Goal: Task Accomplishment & Management: Use online tool/utility

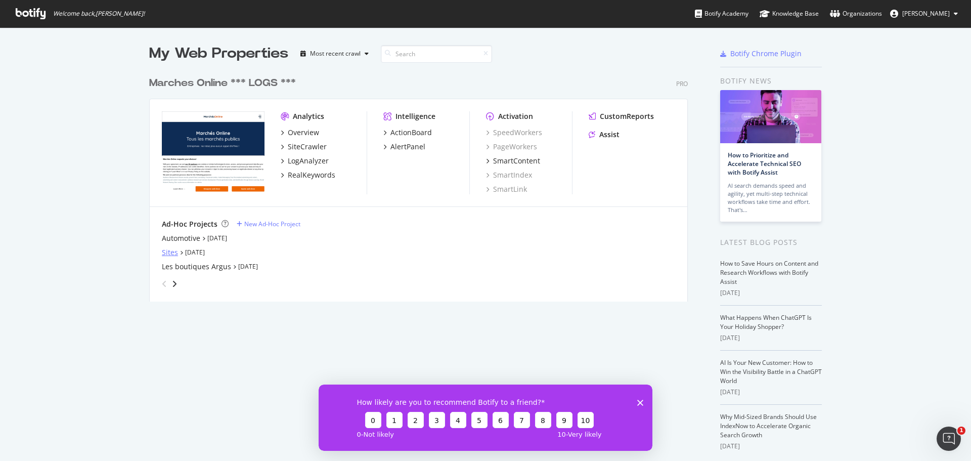
click at [167, 252] on div "Sites" at bounding box center [170, 252] width 16 height 10
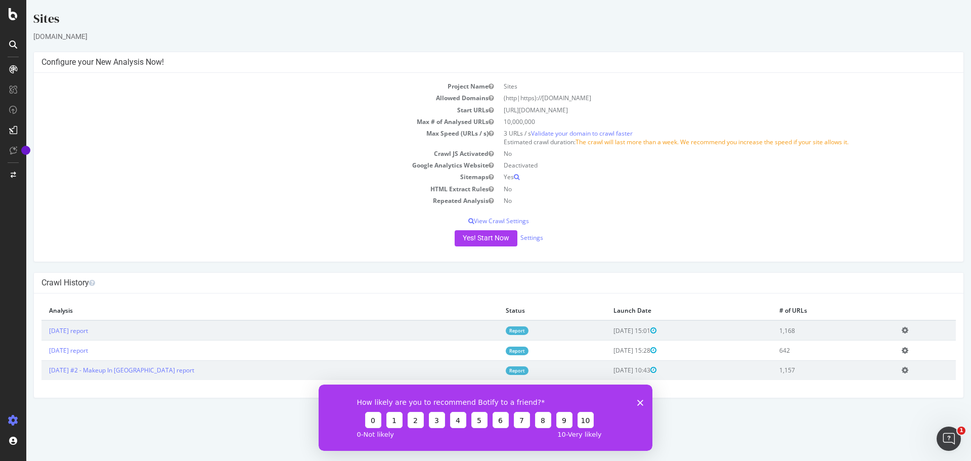
click at [640, 403] on polygon "Fermer l'enquête" at bounding box center [640, 402] width 6 height 6
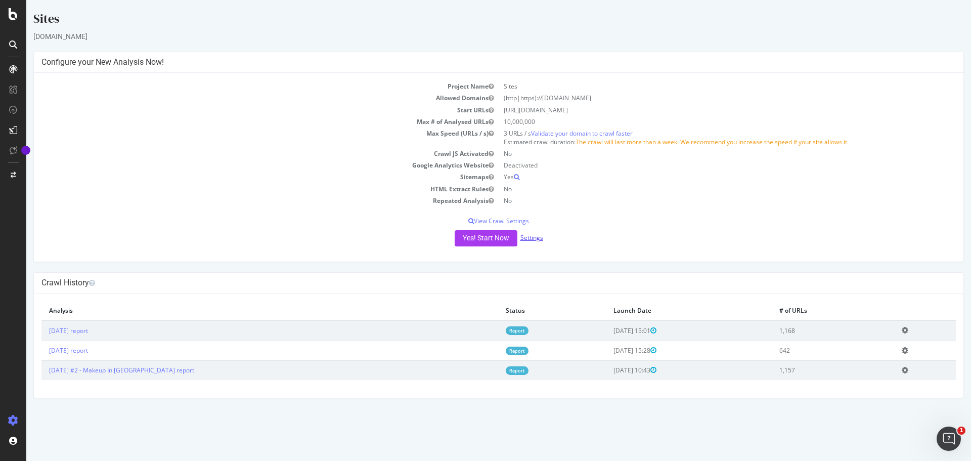
click at [530, 235] on link "Settings" at bounding box center [531, 237] width 23 height 9
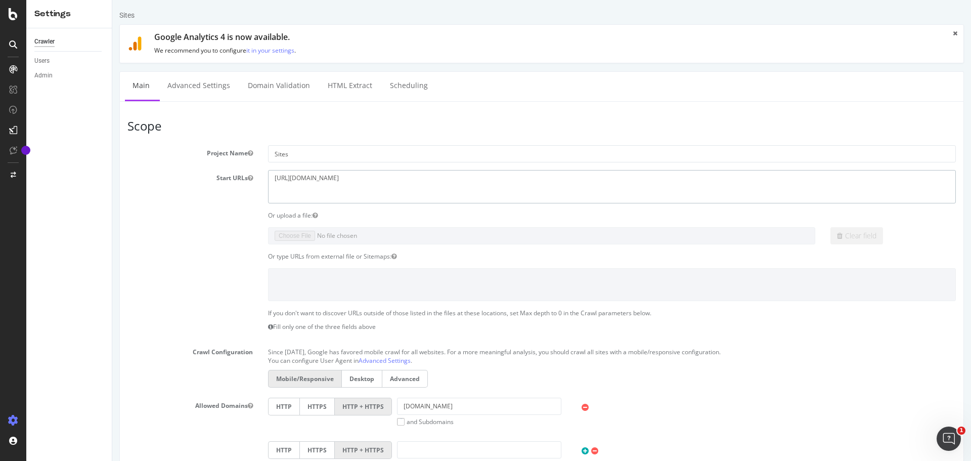
click at [307, 180] on textarea "https://www.makeup-in-paris.com/fr/" at bounding box center [612, 186] width 688 height 33
paste textarea "luxepacklosangeles.com"
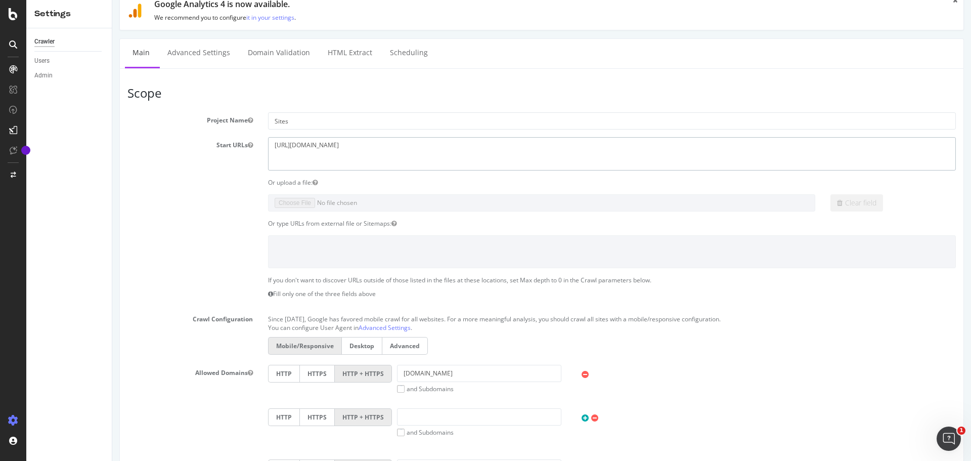
scroll to position [51, 0]
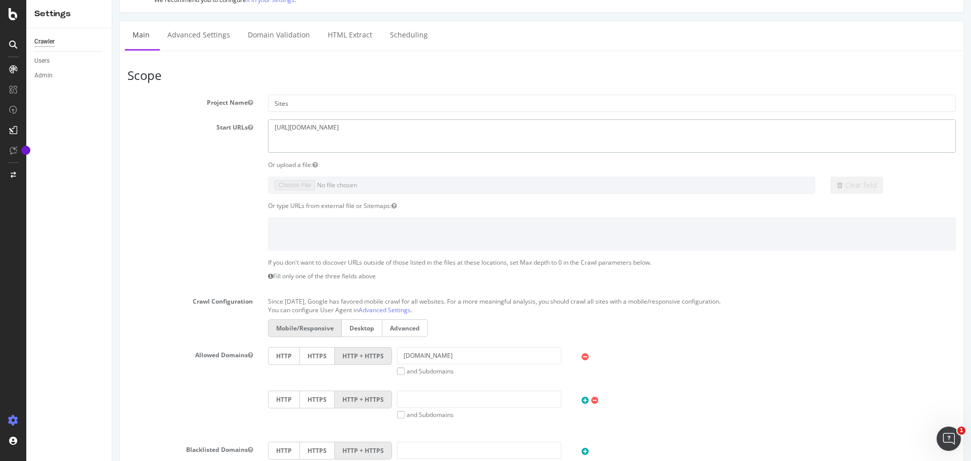
type textarea "[URL][DOMAIN_NAME]"
click at [446, 360] on input "www.makeup-in-paris.com" at bounding box center [479, 355] width 164 height 17
paste input "[URL][DOMAIN_NAME]"
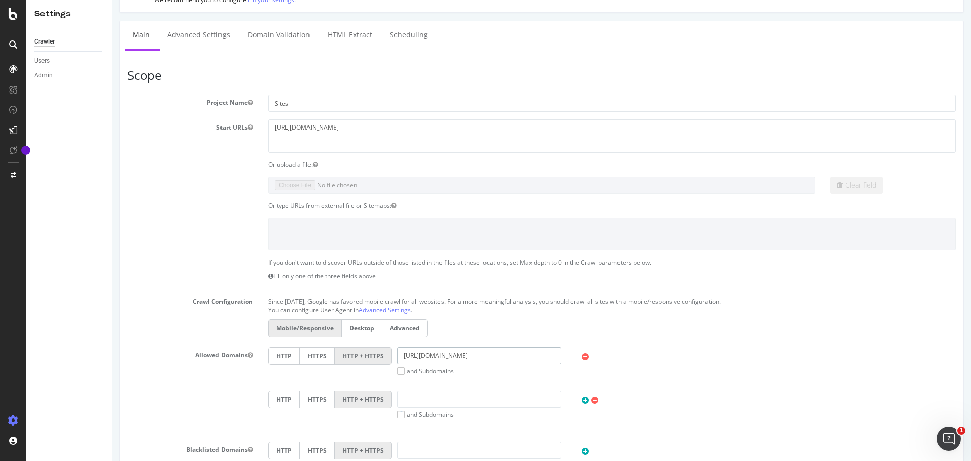
drag, startPoint x: 422, startPoint y: 356, endPoint x: 371, endPoint y: 363, distance: 51.5
click at [371, 363] on div "HTTP HTTPS HTTP + HTTPS https://www.luxepacklosangeles.com and Subdomains User …" at bounding box center [612, 361] width 698 height 28
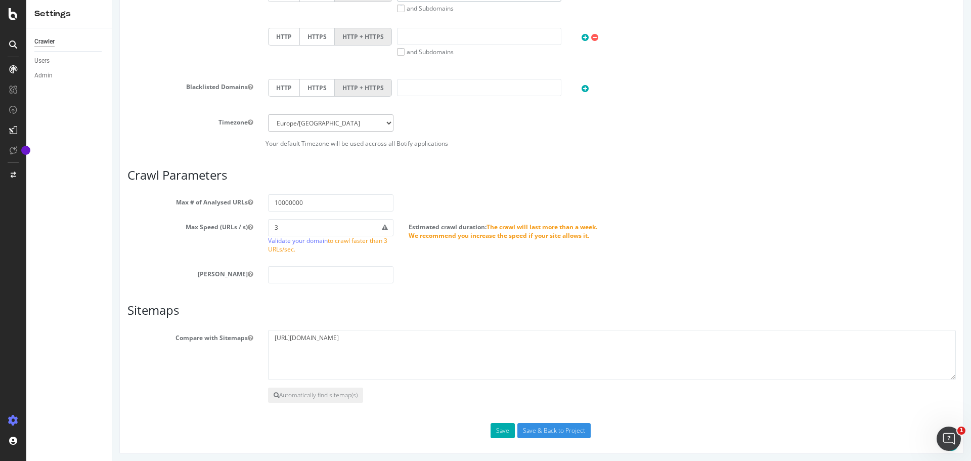
scroll to position [416, 0]
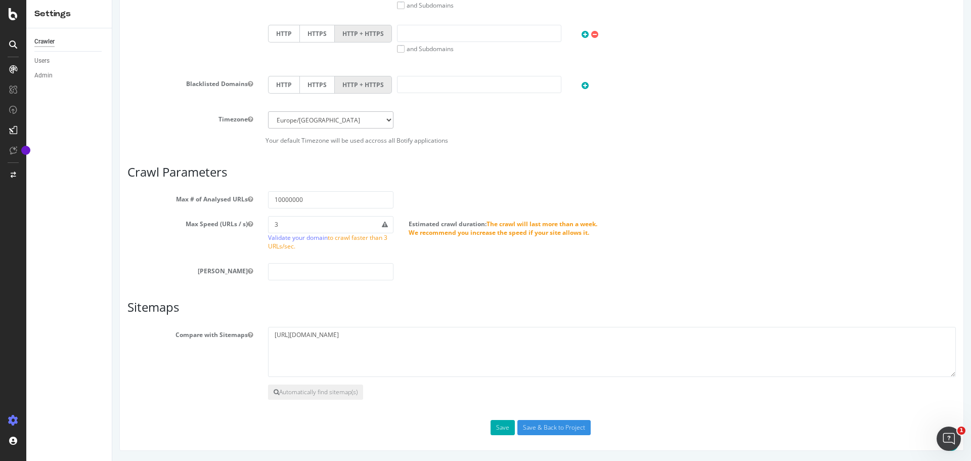
type input "[DOMAIN_NAME]"
drag, startPoint x: 413, startPoint y: 337, endPoint x: 235, endPoint y: 347, distance: 178.3
click at [235, 347] on div "Compare with Sitemaps https://www.makeup-in-paris.com/sitemap.xml" at bounding box center [542, 352] width 844 height 51
click at [538, 424] on input "Save & Back to Project" at bounding box center [553, 427] width 73 height 15
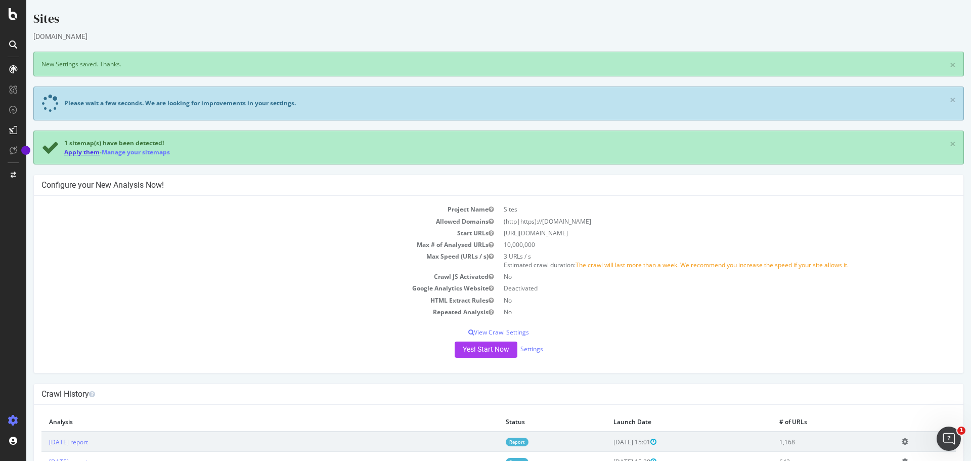
click at [87, 152] on link "Apply them" at bounding box center [81, 152] width 35 height 9
click at [11, 152] on icon at bounding box center [14, 150] width 8 height 8
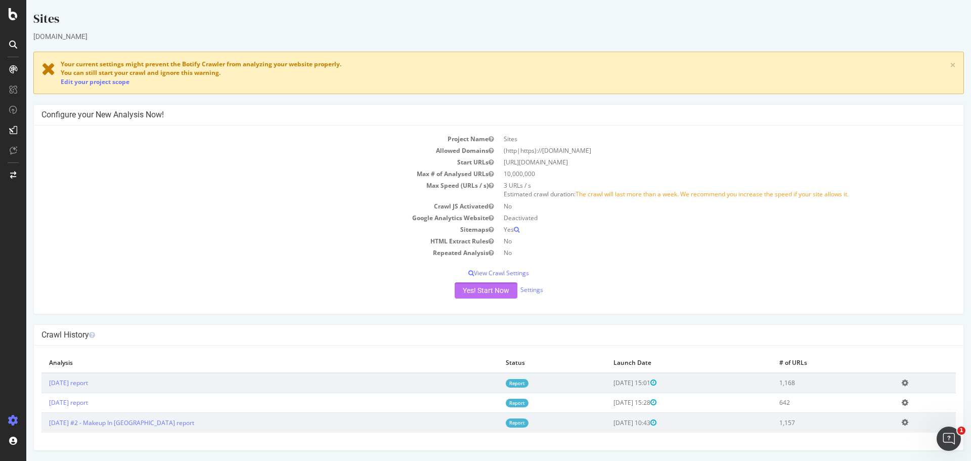
click at [457, 290] on button "Yes! Start Now" at bounding box center [486, 290] width 63 height 16
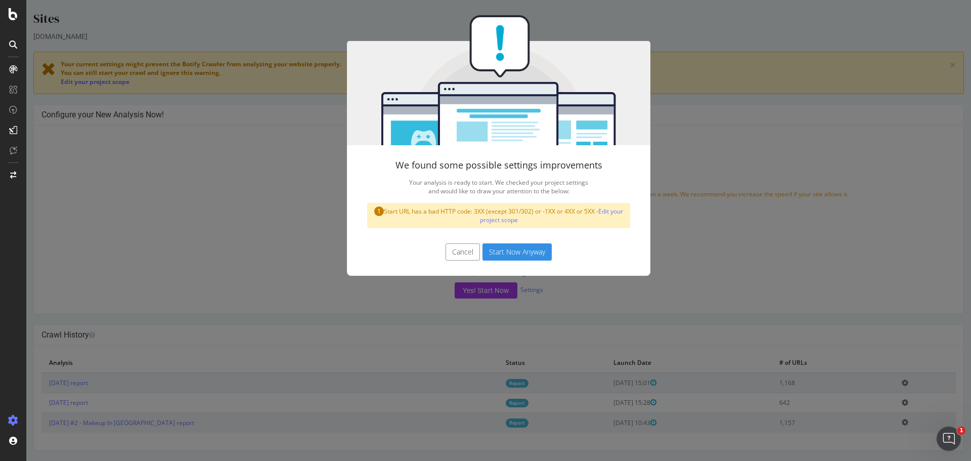
drag, startPoint x: 380, startPoint y: 209, endPoint x: 593, endPoint y: 210, distance: 212.9
click at [593, 210] on div "1 Start URL has a bad HTTP code: 3XX (except 301/302) or -1XX or 4XX or 5XX - E…" at bounding box center [498, 215] width 263 height 25
click at [667, 251] on div "We found some possible settings improvements Your analysis is ready to start. W…" at bounding box center [498, 230] width 945 height 461
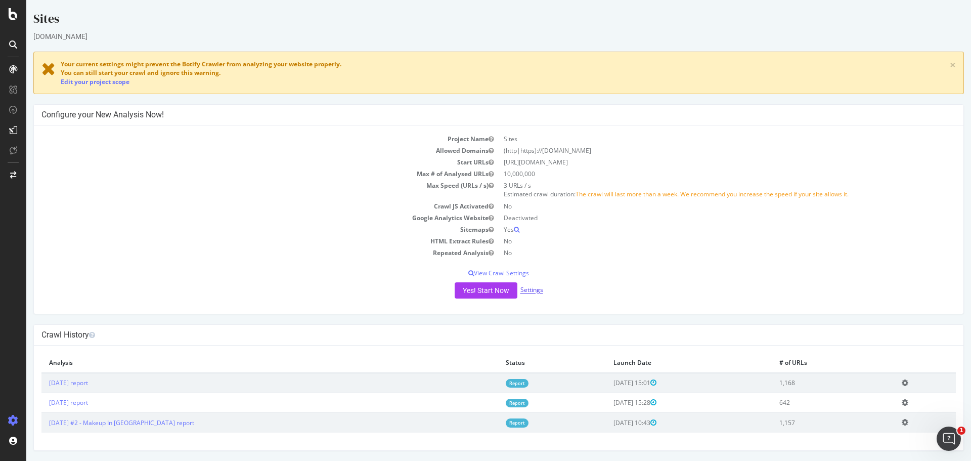
click at [529, 287] on link "Settings" at bounding box center [531, 290] width 23 height 9
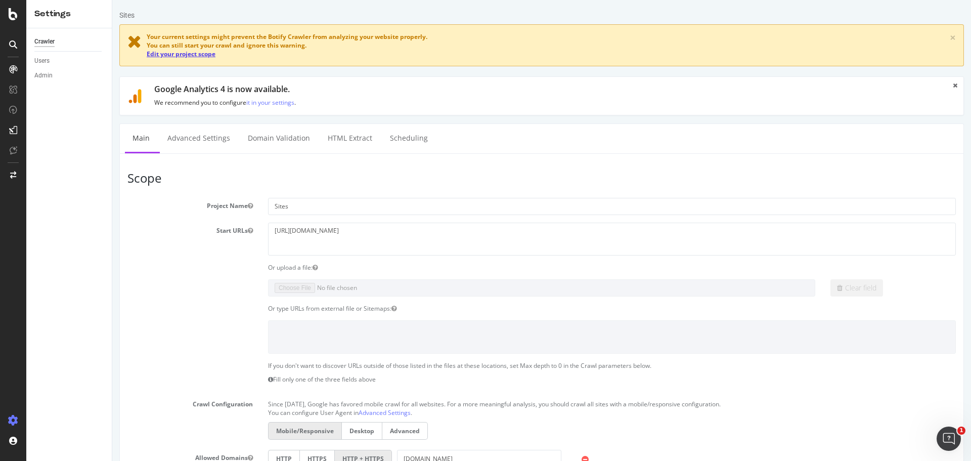
click at [151, 53] on link "Edit your project scope" at bounding box center [181, 54] width 69 height 9
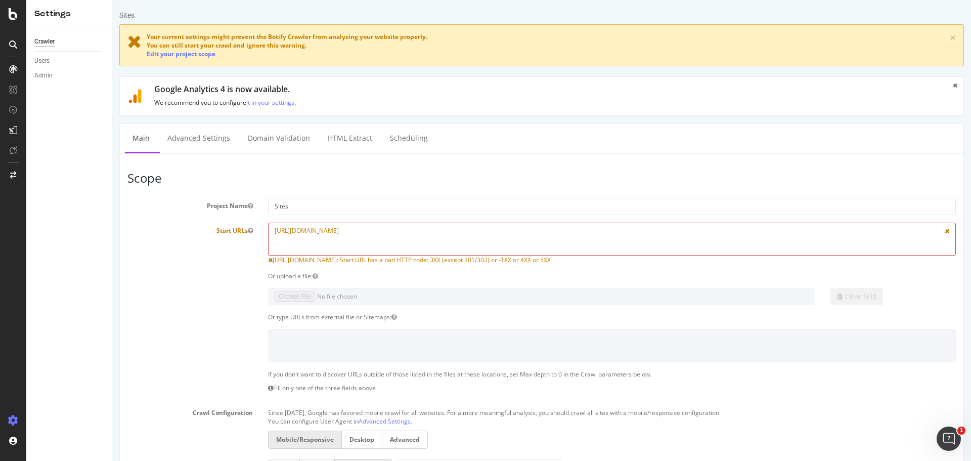
drag, startPoint x: 396, startPoint y: 234, endPoint x: 230, endPoint y: 230, distance: 166.9
click at [230, 230] on div "Start URLs [URL][DOMAIN_NAME] [URL][DOMAIN_NAME]: Start URL has a bad HTTP code…" at bounding box center [542, 244] width 844 height 42
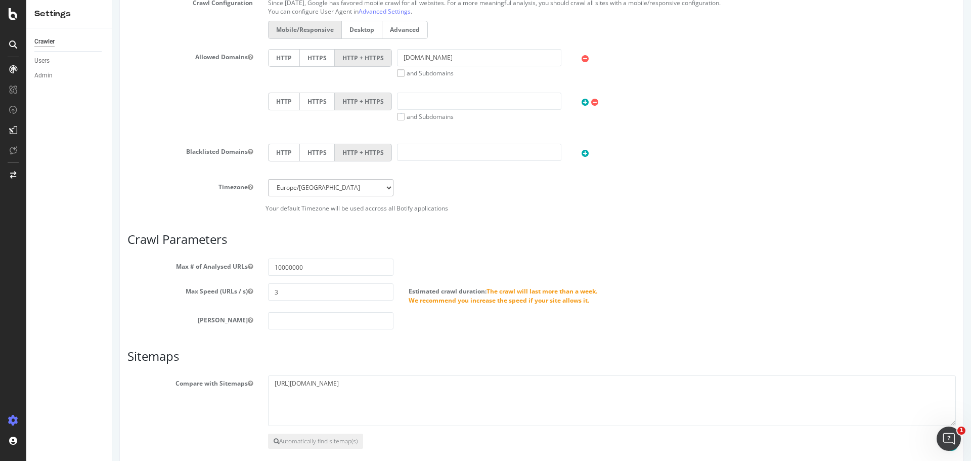
scroll to position [459, 0]
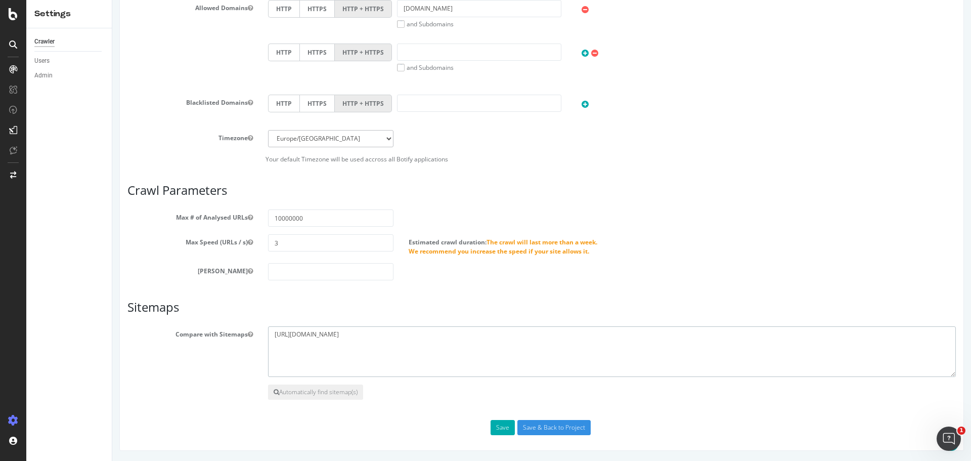
drag, startPoint x: 434, startPoint y: 333, endPoint x: 211, endPoint y: 327, distance: 222.6
click at [211, 327] on div "Compare with Sitemaps [URL][DOMAIN_NAME]" at bounding box center [542, 351] width 844 height 51
click at [544, 428] on input "Save & Back to Project" at bounding box center [553, 427] width 73 height 15
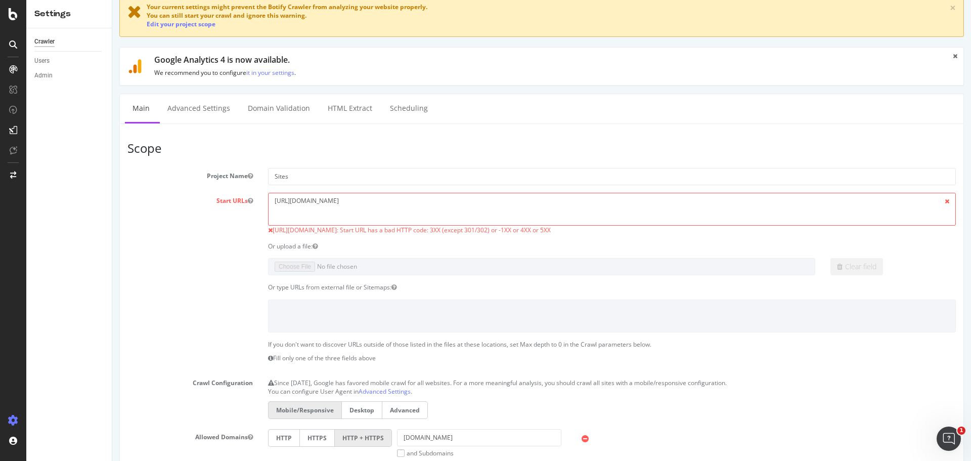
scroll to position [51, 0]
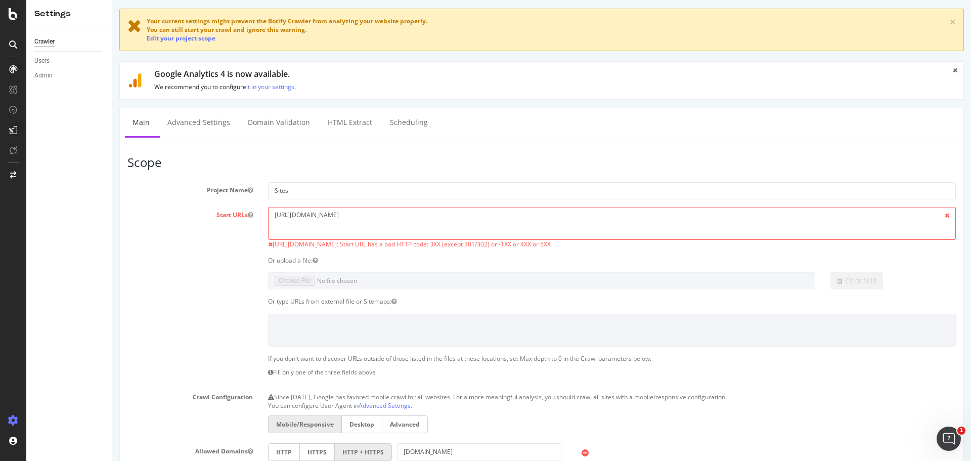
click at [268, 243] on icon at bounding box center [270, 244] width 5 height 6
click at [939, 215] on span at bounding box center [947, 215] width 17 height 17
drag, startPoint x: 403, startPoint y: 213, endPoint x: 197, endPoint y: 212, distance: 206.3
click at [197, 212] on div "Start URLs [URL][DOMAIN_NAME] [URL][DOMAIN_NAME]: Start URL has a bad HTTP code…" at bounding box center [542, 228] width 844 height 42
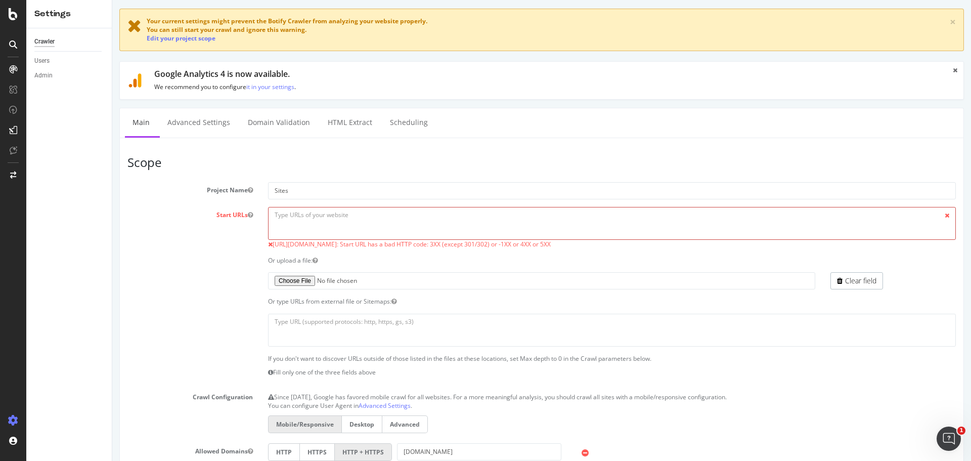
paste textarea "[URL][DOMAIN_NAME]"
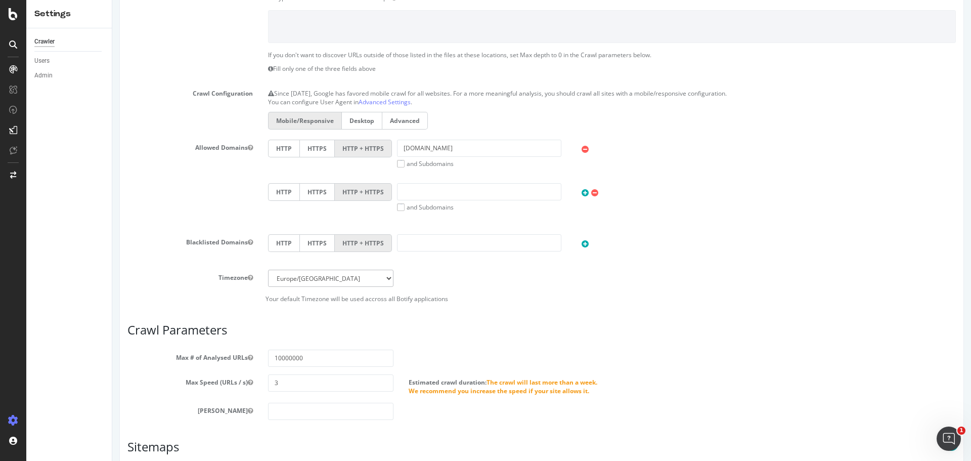
scroll to position [494, 0]
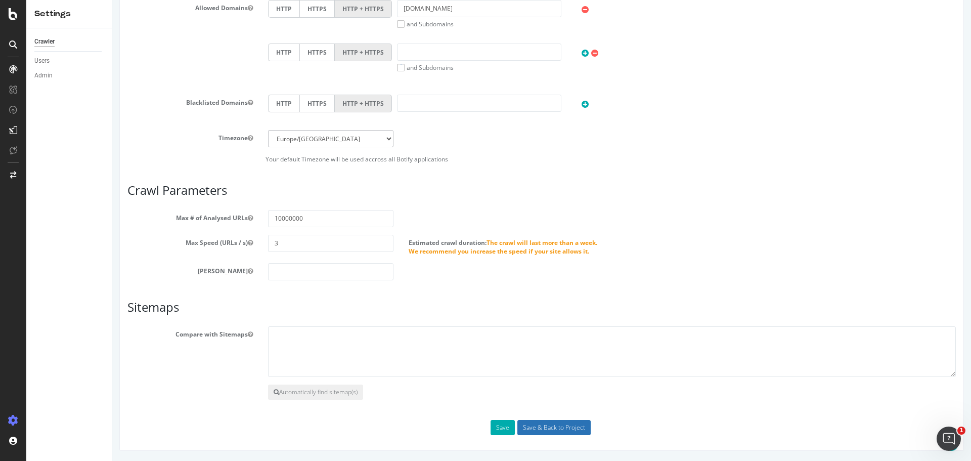
click at [548, 431] on input "Save & Back to Project" at bounding box center [553, 427] width 73 height 15
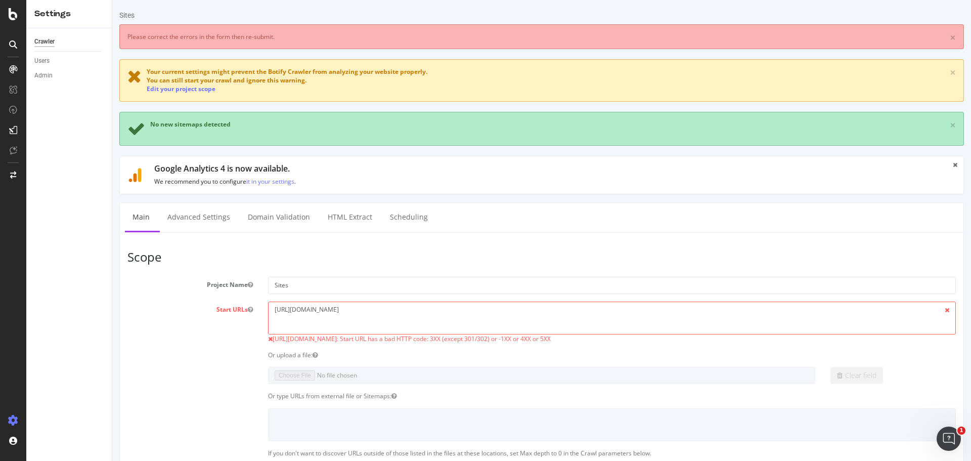
scroll to position [0, 0]
drag, startPoint x: 394, startPoint y: 314, endPoint x: 211, endPoint y: 298, distance: 183.7
paste textarea
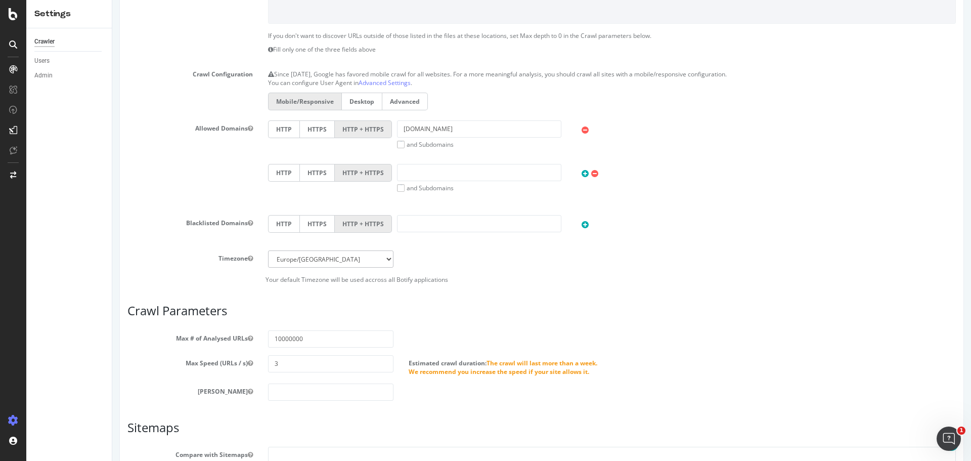
scroll to position [538, 0]
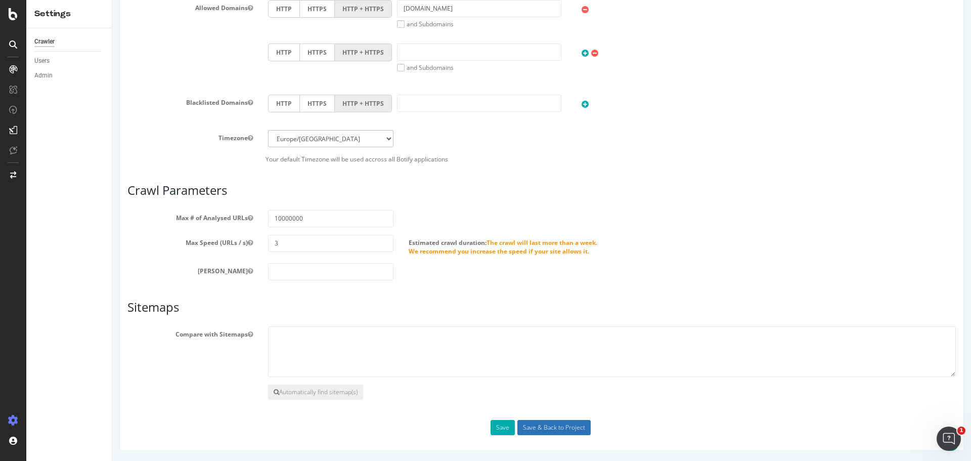
type textarea "[URL][DOMAIN_NAME]"
click at [559, 428] on input "Save & Back to Project" at bounding box center [553, 427] width 73 height 15
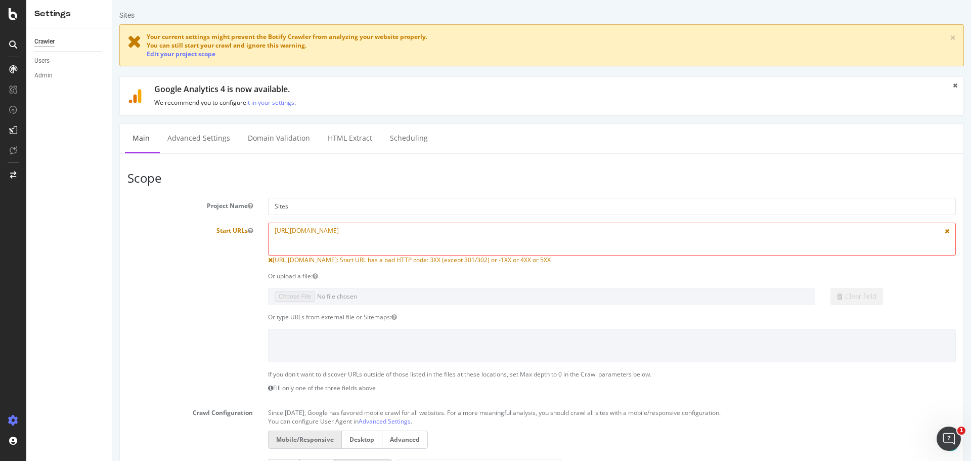
scroll to position [455, 0]
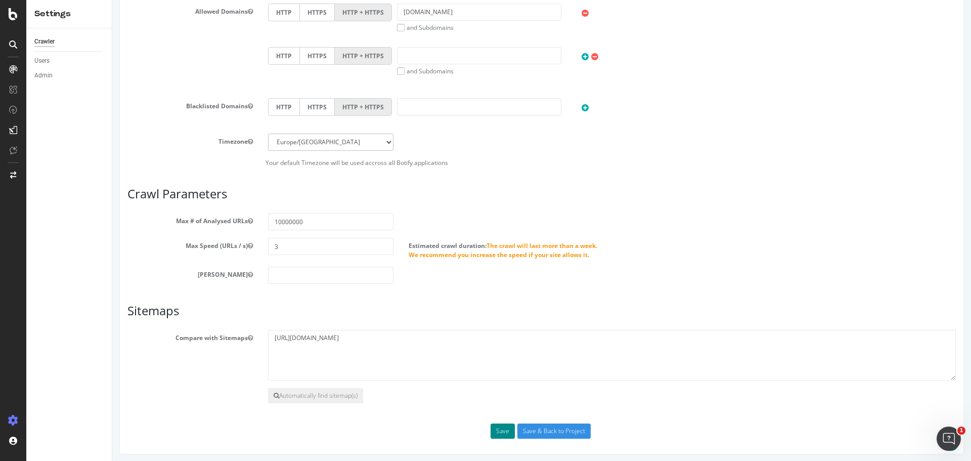
click at [503, 426] on button "Save" at bounding box center [503, 430] width 24 height 15
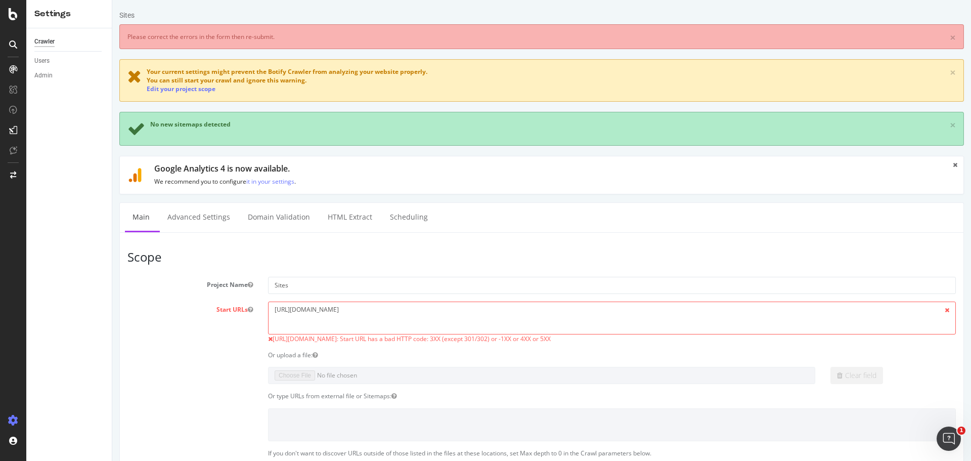
scroll to position [0, 0]
click at [367, 310] on textarea "[URL][DOMAIN_NAME]" at bounding box center [612, 317] width 688 height 33
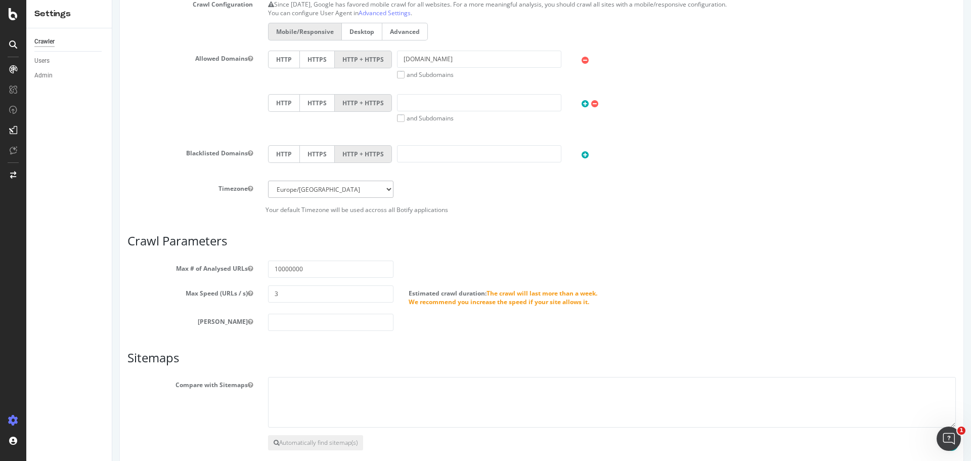
scroll to position [538, 0]
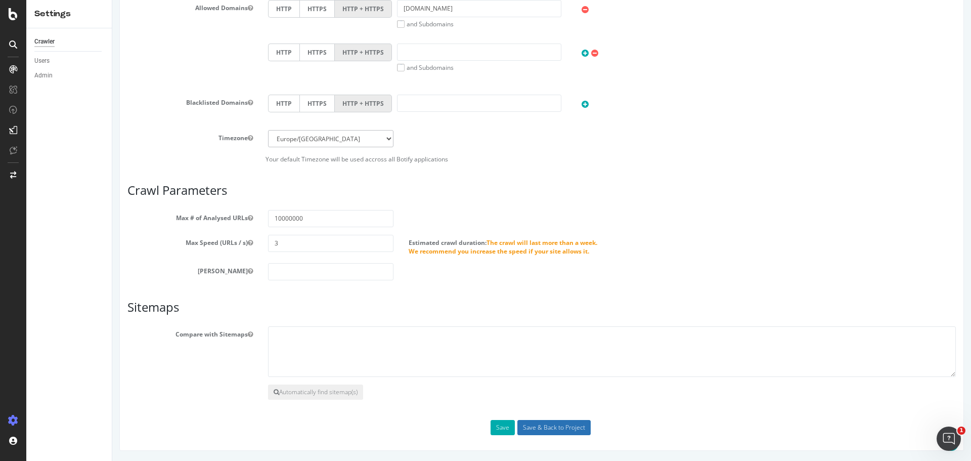
click at [559, 424] on input "Save & Back to Project" at bounding box center [553, 427] width 73 height 15
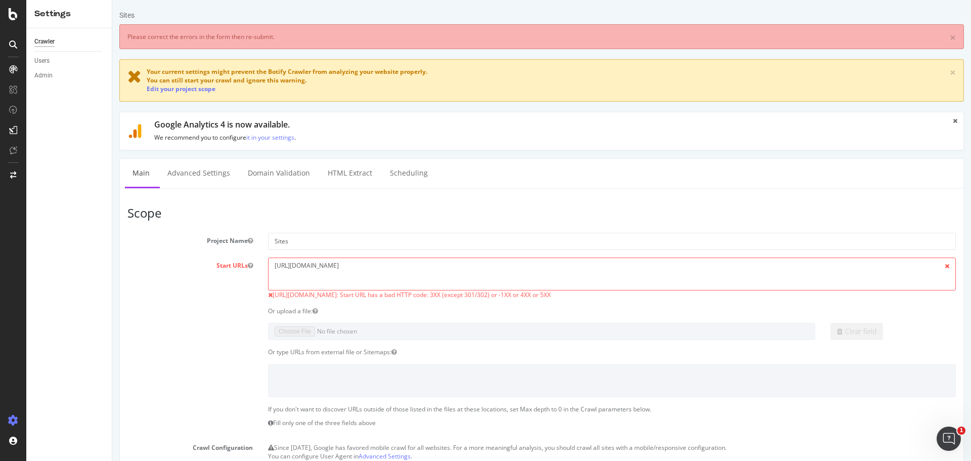
scroll to position [0, 0]
click at [950, 36] on link "×" at bounding box center [953, 37] width 6 height 11
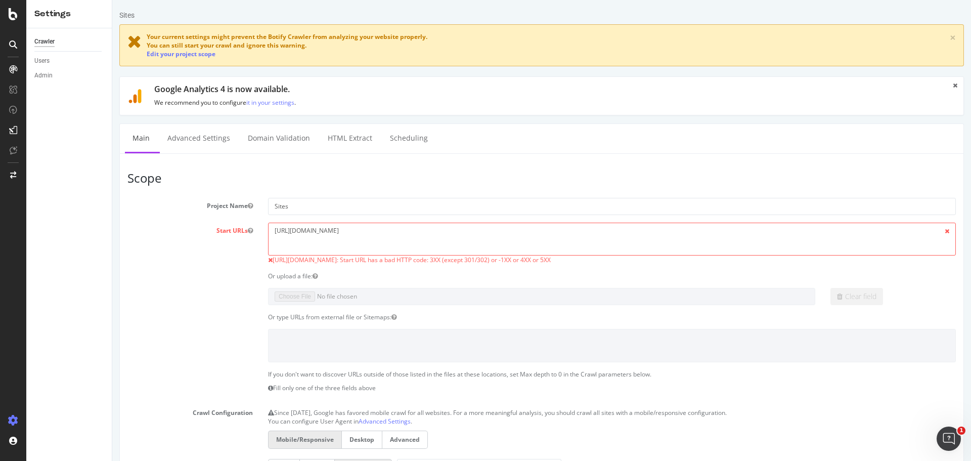
click at [135, 39] on icon at bounding box center [134, 41] width 14 height 18
click at [941, 39] on div "Your current settings might prevent the Botify Crawler from analyzing your webs…" at bounding box center [541, 45] width 845 height 42
click at [950, 39] on link "×" at bounding box center [953, 37] width 6 height 11
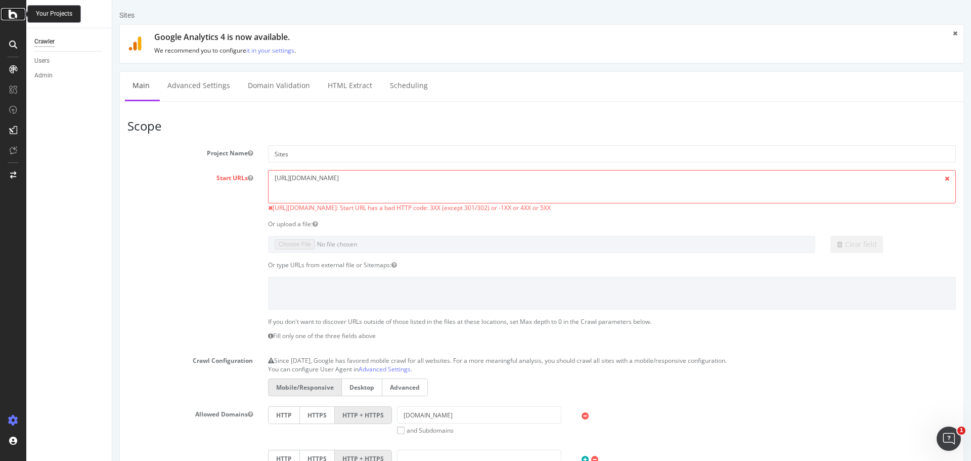
click at [5, 10] on div at bounding box center [13, 14] width 24 height 12
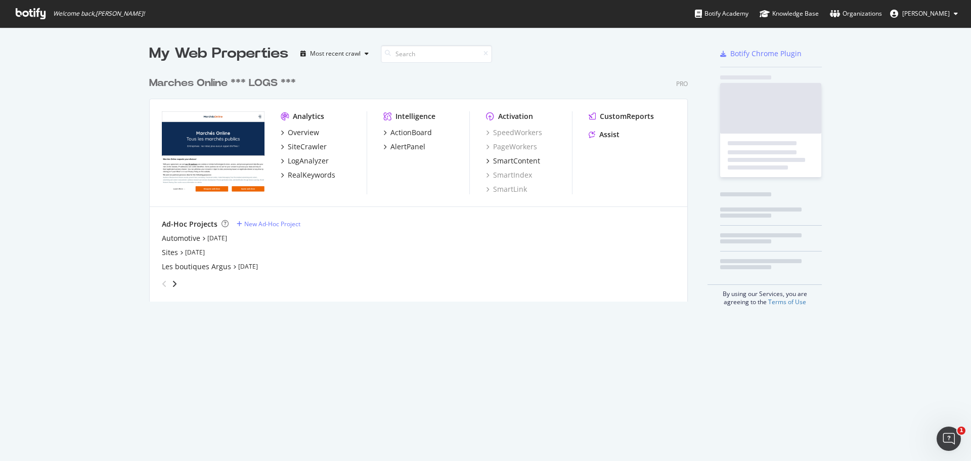
scroll to position [453, 956]
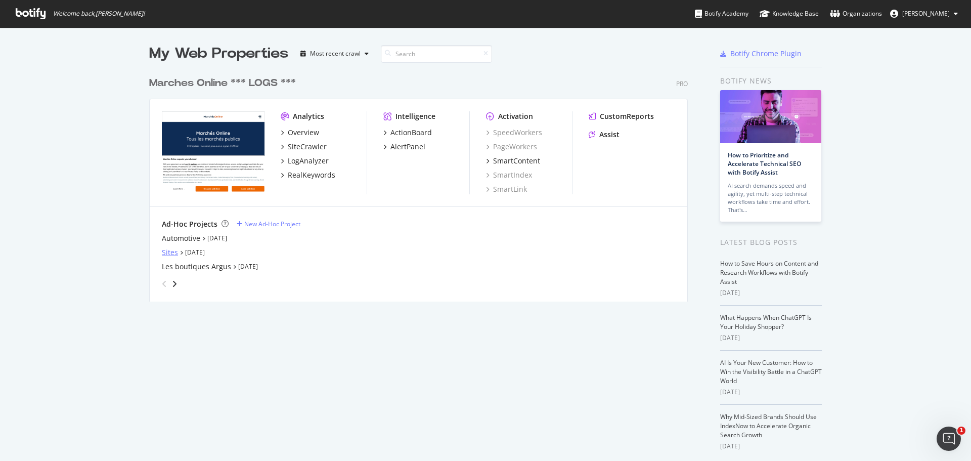
click at [169, 250] on div "Sites" at bounding box center [170, 252] width 16 height 10
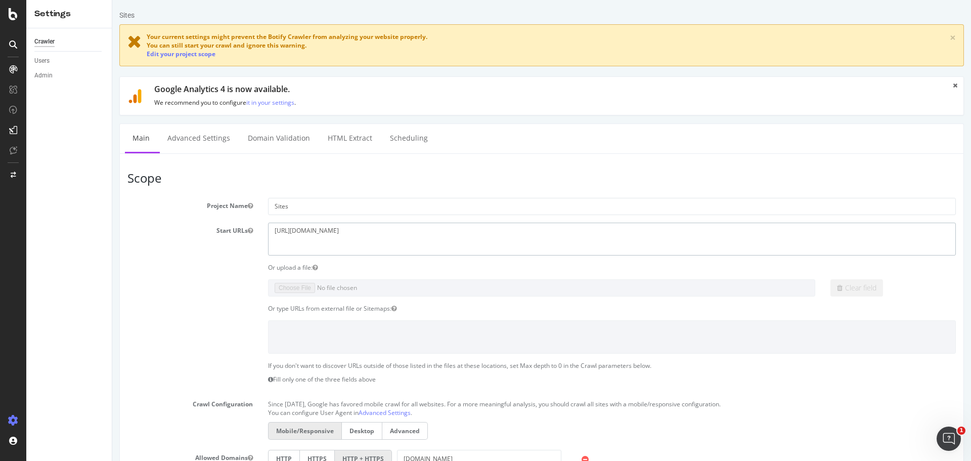
drag, startPoint x: 391, startPoint y: 231, endPoint x: 228, endPoint y: 234, distance: 162.9
click at [228, 234] on div "Start URLs [URL][DOMAIN_NAME]" at bounding box center [542, 239] width 844 height 33
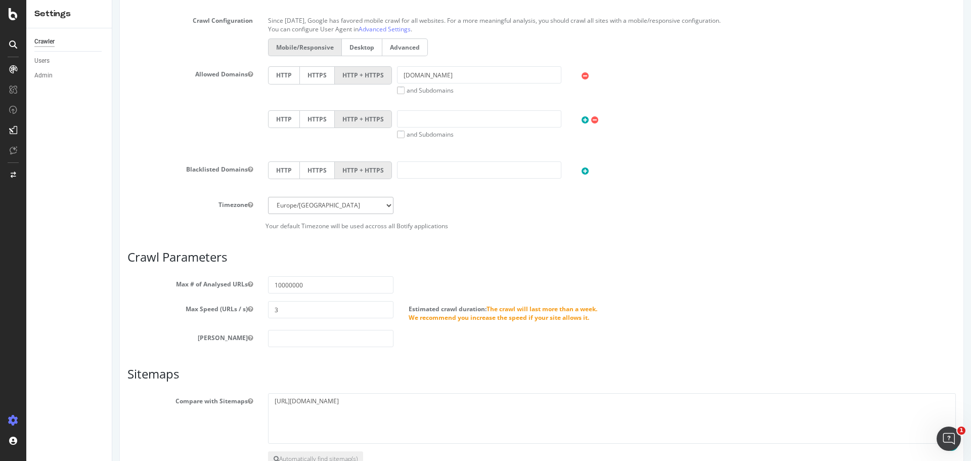
scroll to position [450, 0]
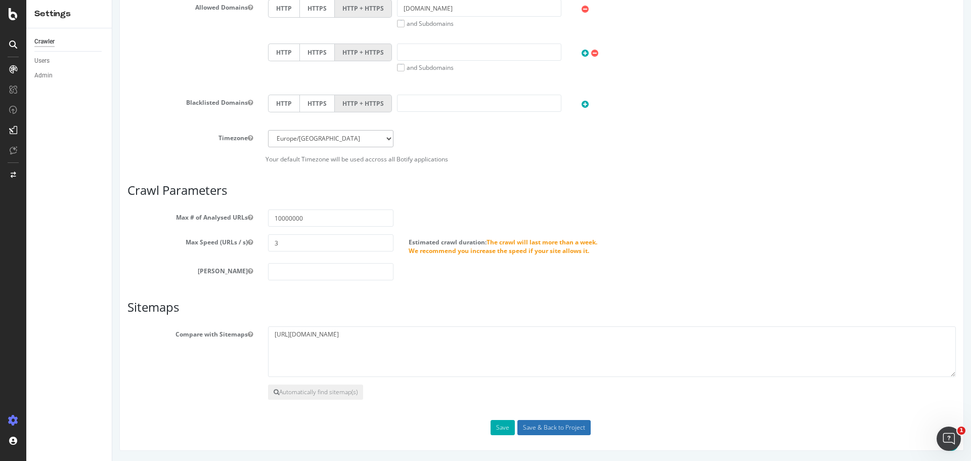
click at [565, 428] on input "Save & Back to Project" at bounding box center [553, 427] width 73 height 15
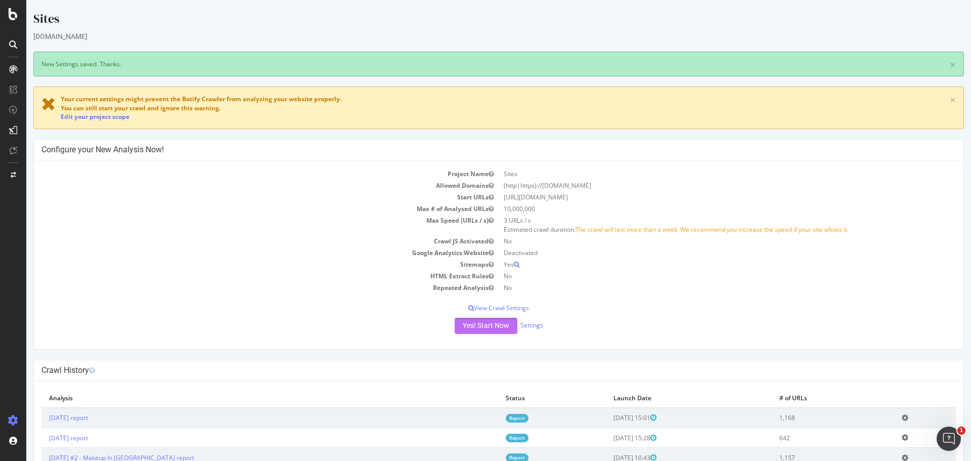
click at [494, 326] on button "Yes! Start Now" at bounding box center [486, 326] width 63 height 16
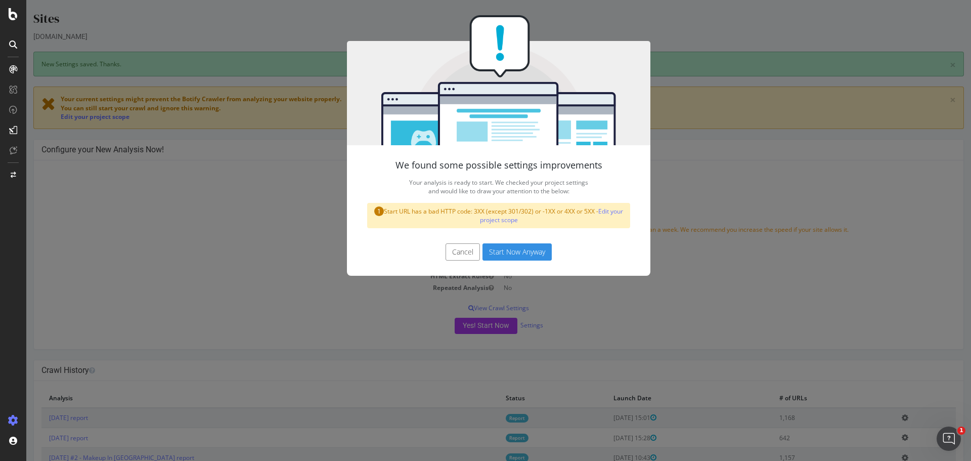
click at [499, 245] on button "Start Now Anyway" at bounding box center [516, 251] width 69 height 17
